Goal: Obtain resource: Obtain resource

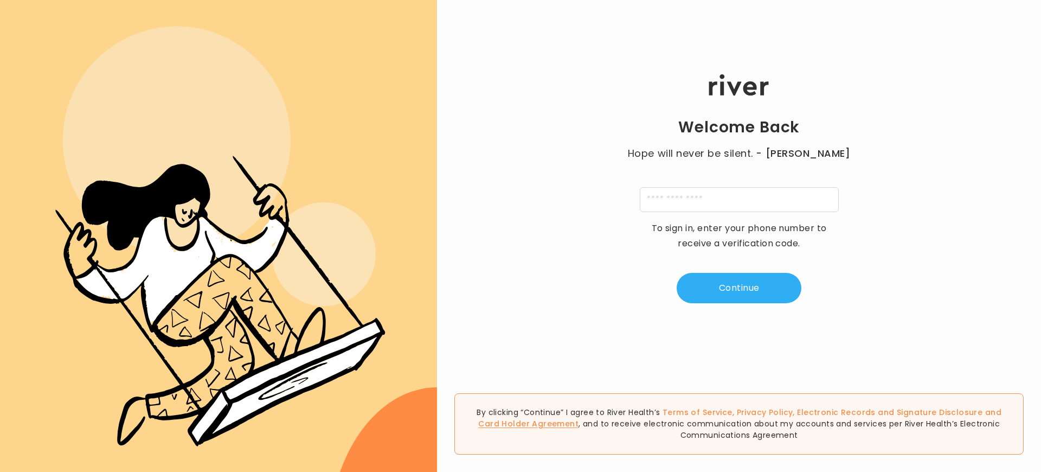
click at [579, 418] on link "Card Holder Agreement" at bounding box center [528, 423] width 100 height 11
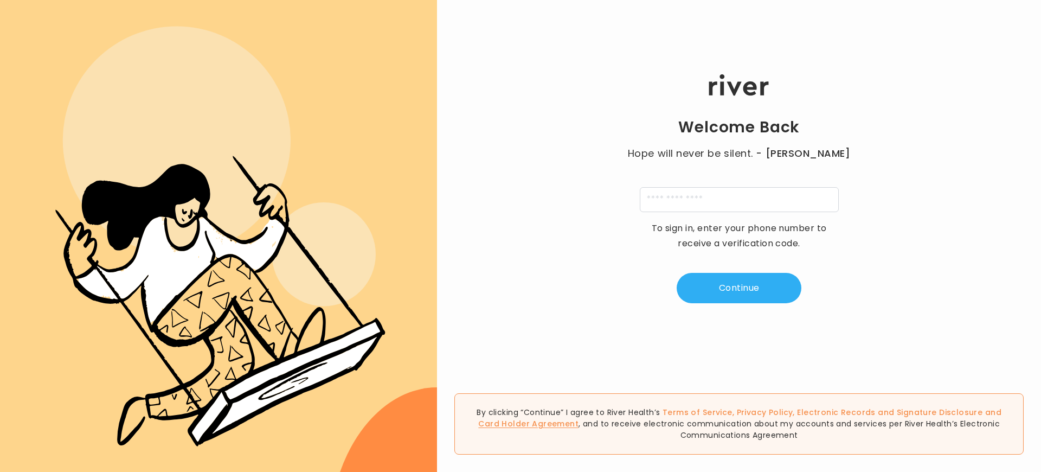
click at [579, 418] on link "Card Holder Agreement" at bounding box center [528, 423] width 100 height 11
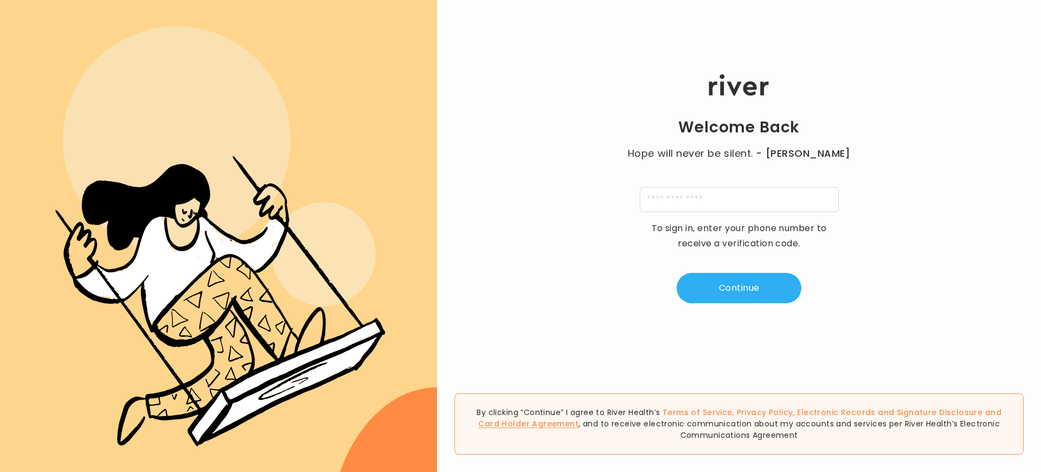
click at [579, 418] on link "Card Holder Agreement" at bounding box center [528, 423] width 100 height 11
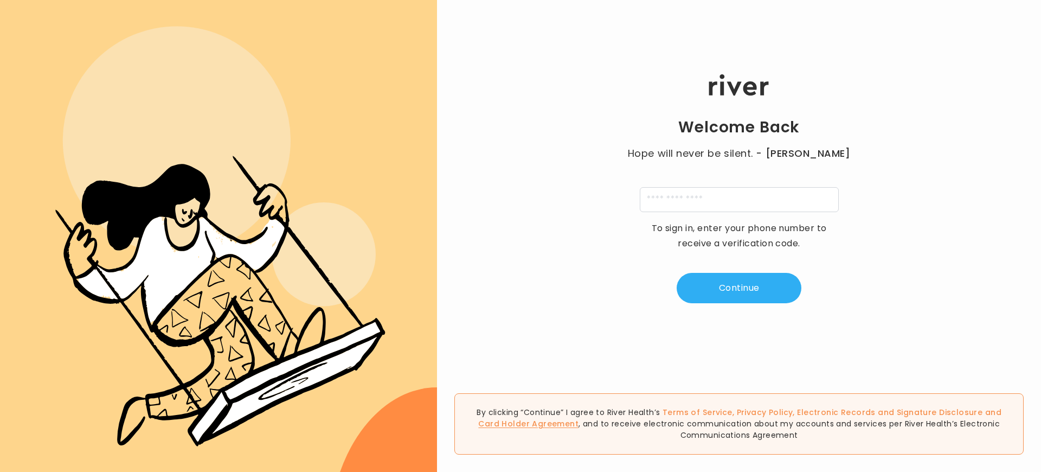
click at [579, 418] on link "Card Holder Agreement" at bounding box center [528, 423] width 100 height 11
